Goal: Download file/media

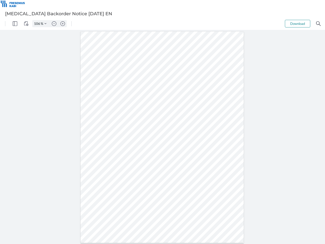
click at [15, 24] on img "Panel" at bounding box center [15, 23] width 5 height 5
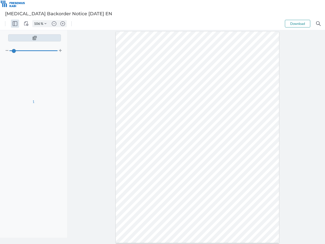
click at [26, 24] on img "View Controls" at bounding box center [26, 23] width 5 height 5
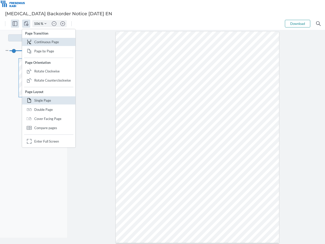
click at [38, 24] on input "106" at bounding box center [36, 23] width 8 height 5
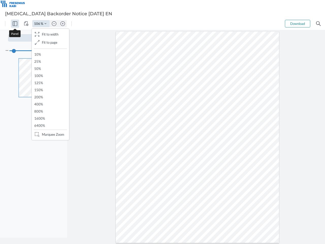
click at [45, 24] on img "Zoom Controls" at bounding box center [45, 24] width 2 height 2
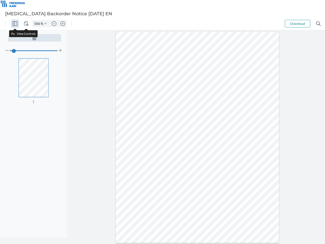
click at [54, 24] on img "Zoom out" at bounding box center [54, 23] width 5 height 5
click at [63, 24] on img "Zoom in" at bounding box center [62, 23] width 5 height 5
type input "106"
click at [298, 24] on button "Download" at bounding box center [297, 24] width 25 height 8
click at [318, 24] on img "Search" at bounding box center [318, 23] width 5 height 5
